Goal: Task Accomplishment & Management: Complete application form

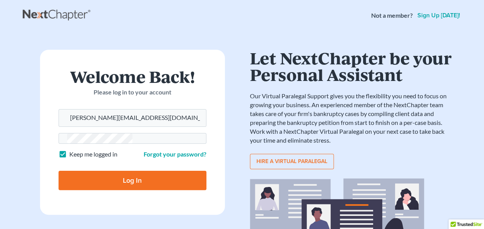
click at [59, 171] on input "Log In" at bounding box center [133, 180] width 148 height 19
type input "Thinking..."
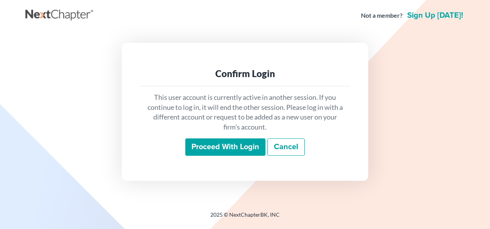
click at [236, 141] on input "Proceed with login" at bounding box center [225, 147] width 80 height 18
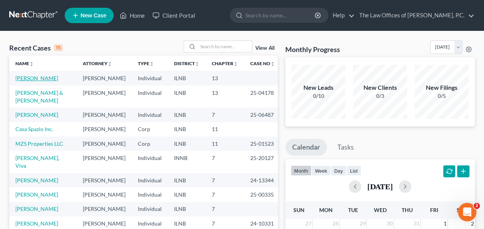
click at [42, 77] on link "[PERSON_NAME]" at bounding box center [36, 78] width 43 height 7
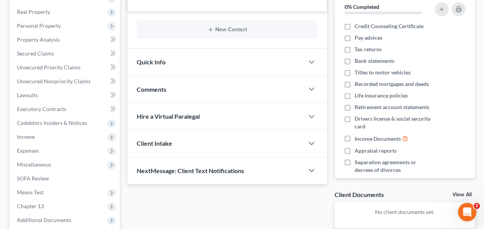
scroll to position [112, 0]
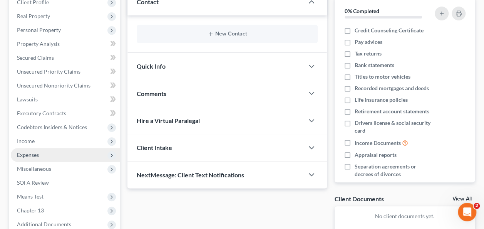
click at [30, 156] on span "Expenses" at bounding box center [28, 154] width 22 height 7
click at [54, 152] on span "Expenses" at bounding box center [65, 155] width 109 height 14
click at [44, 157] on span "Expenses" at bounding box center [65, 155] width 109 height 14
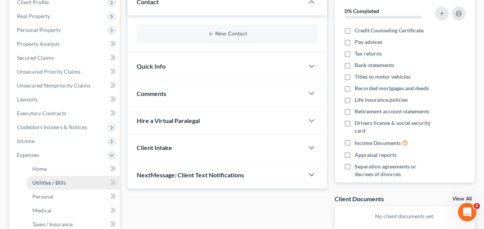
click at [45, 181] on span "Utilities / Bills" at bounding box center [49, 182] width 34 height 7
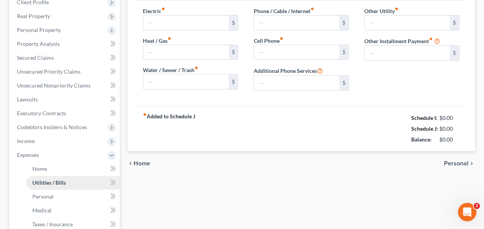
scroll to position [86, 0]
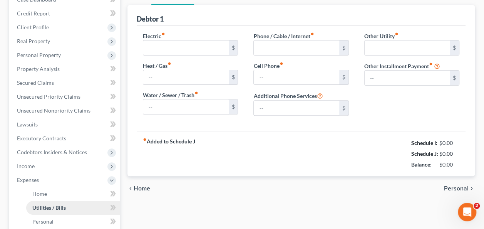
type input "180.00"
type input "0.00"
type input "250.00"
type input "0.00"
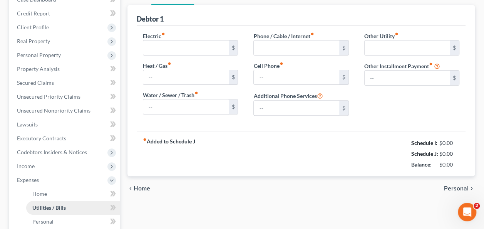
type input "0.00"
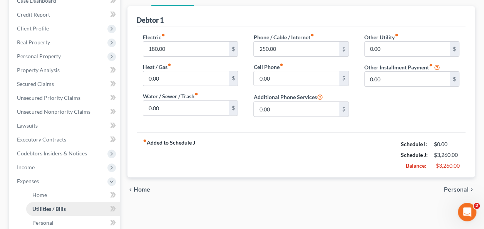
scroll to position [0, 0]
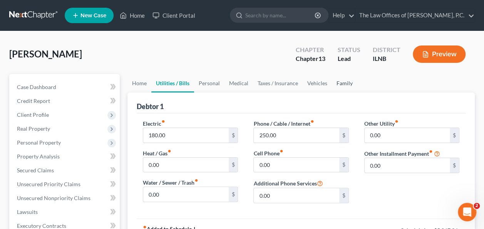
click at [344, 81] on link "Family" at bounding box center [344, 83] width 25 height 18
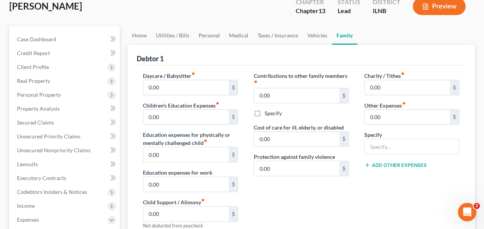
scroll to position [40, 0]
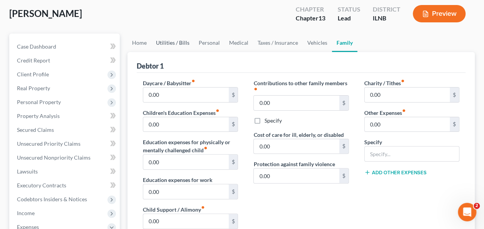
click at [173, 45] on link "Utilities / Bills" at bounding box center [172, 43] width 43 height 18
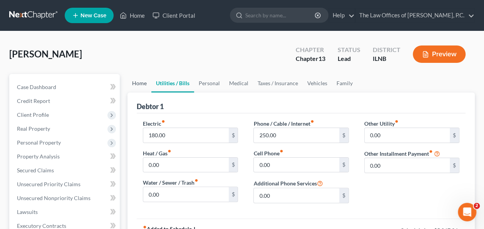
click at [141, 82] on link "Home" at bounding box center [139, 83] width 24 height 18
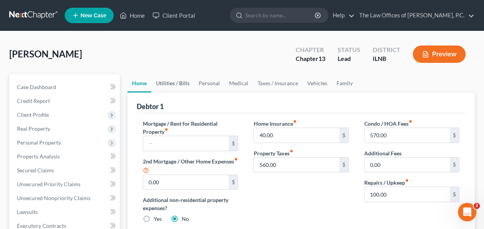
click at [171, 84] on link "Utilities / Bills" at bounding box center [172, 83] width 43 height 18
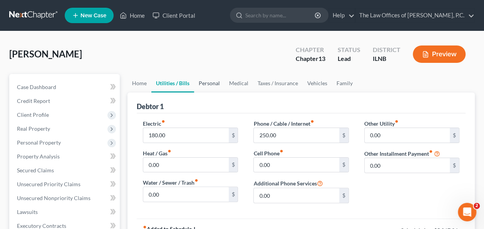
click at [215, 85] on link "Personal" at bounding box center [209, 83] width 30 height 18
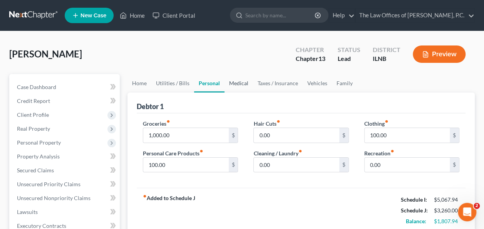
click at [235, 85] on link "Medical" at bounding box center [239, 83] width 28 height 18
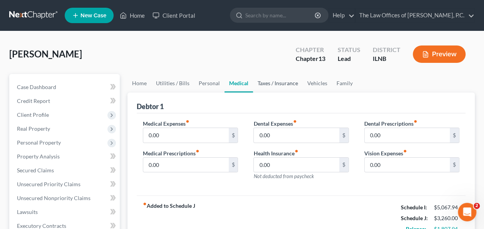
click at [270, 83] on link "Taxes / Insurance" at bounding box center [278, 83] width 50 height 18
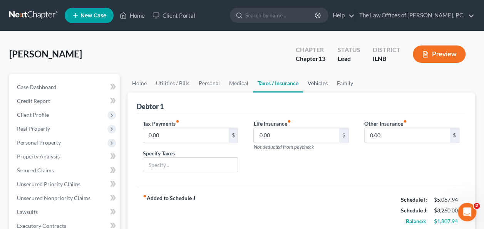
click at [314, 84] on link "Vehicles" at bounding box center [317, 83] width 29 height 18
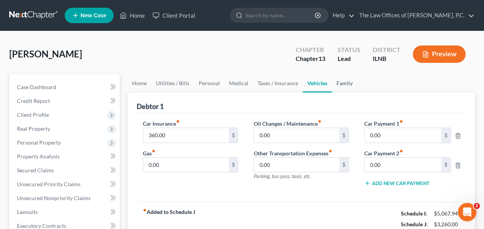
click at [338, 82] on link "Family" at bounding box center [344, 83] width 25 height 18
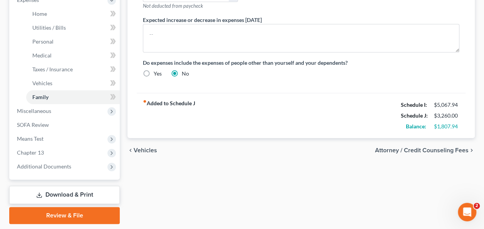
scroll to position [265, 0]
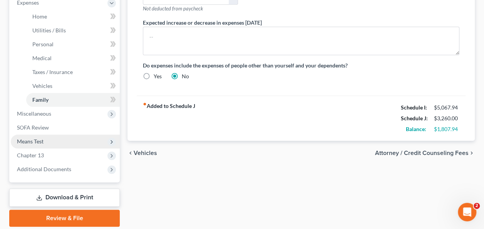
click at [52, 140] on span "Means Test" at bounding box center [65, 141] width 109 height 14
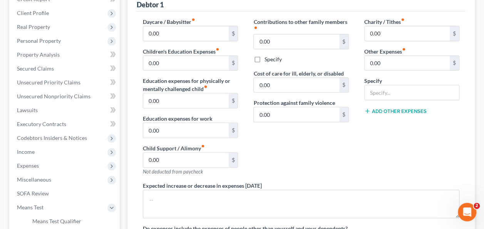
scroll to position [86, 0]
